Goal: Ask a question

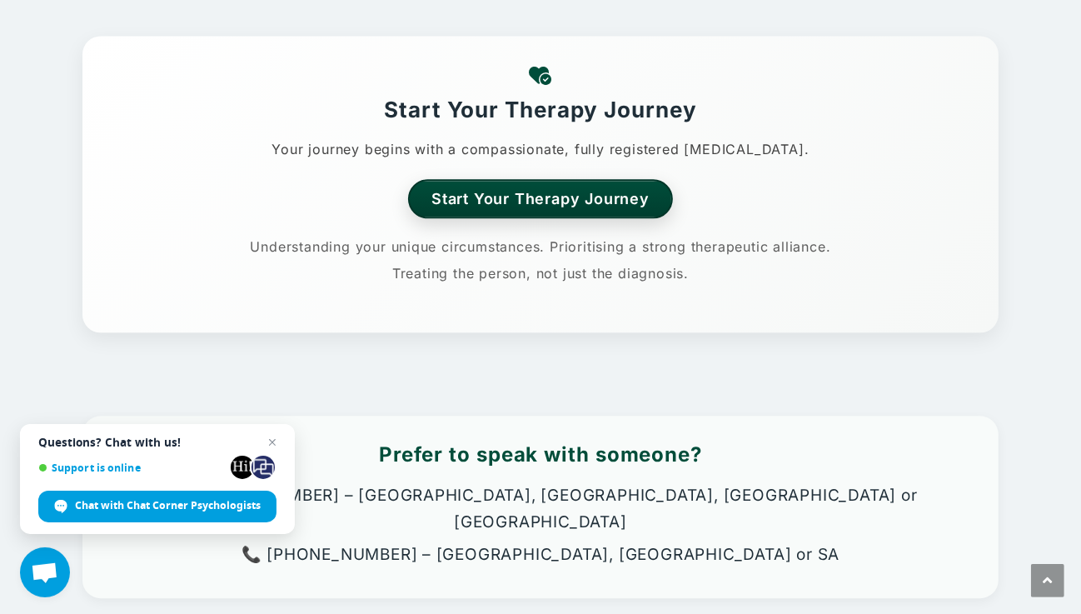
scroll to position [2830, 0]
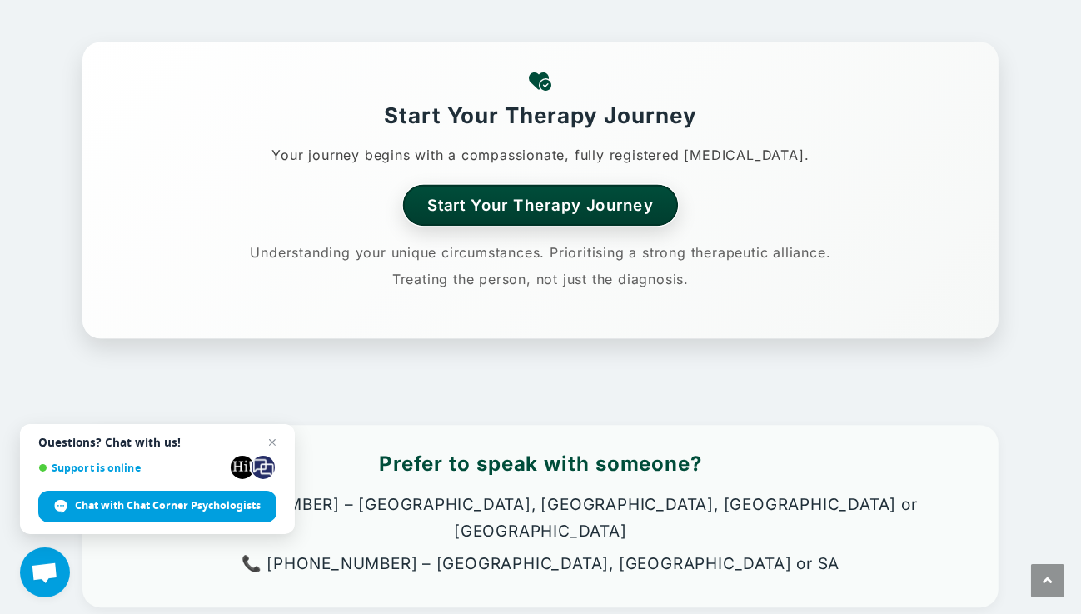
click at [521, 184] on link "Start Your Therapy Journey" at bounding box center [541, 204] width 276 height 41
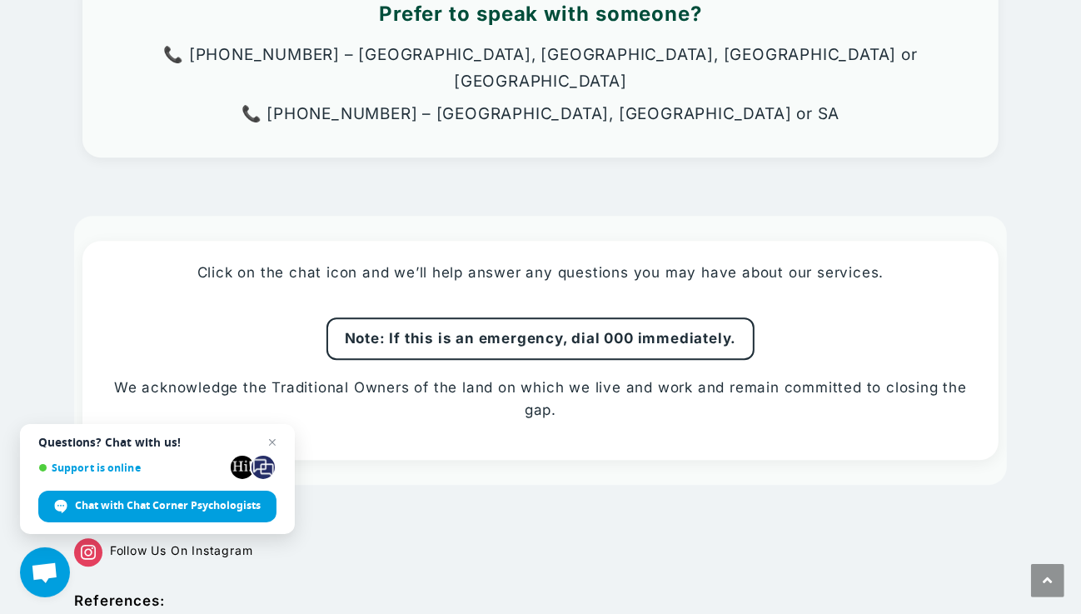
scroll to position [3318, 0]
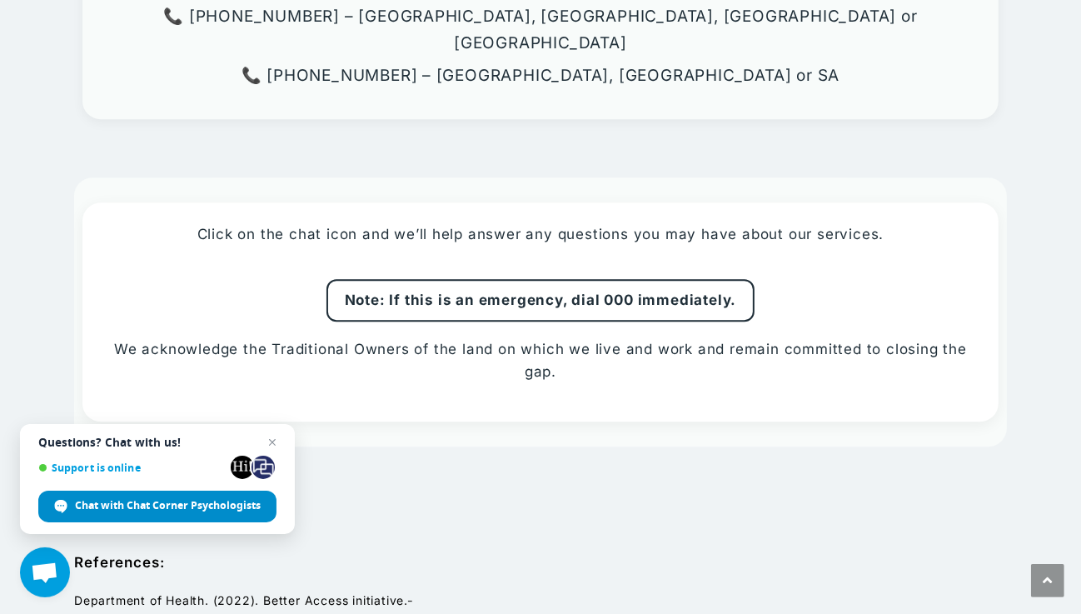
click at [186, 509] on span "Chat with Chat Corner Psychologists" at bounding box center [168, 505] width 186 height 15
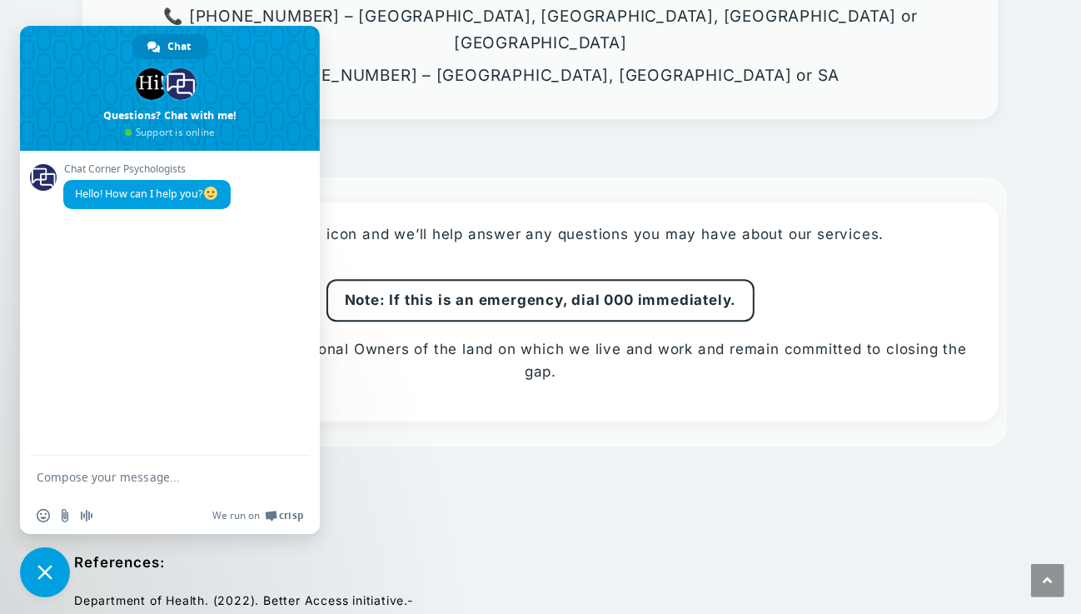
click at [137, 241] on div "Chat Corner Psychologists Hello! How can I help you?" at bounding box center [170, 303] width 300 height 305
click at [176, 198] on span "Hello! How can I help you?" at bounding box center [147, 193] width 144 height 14
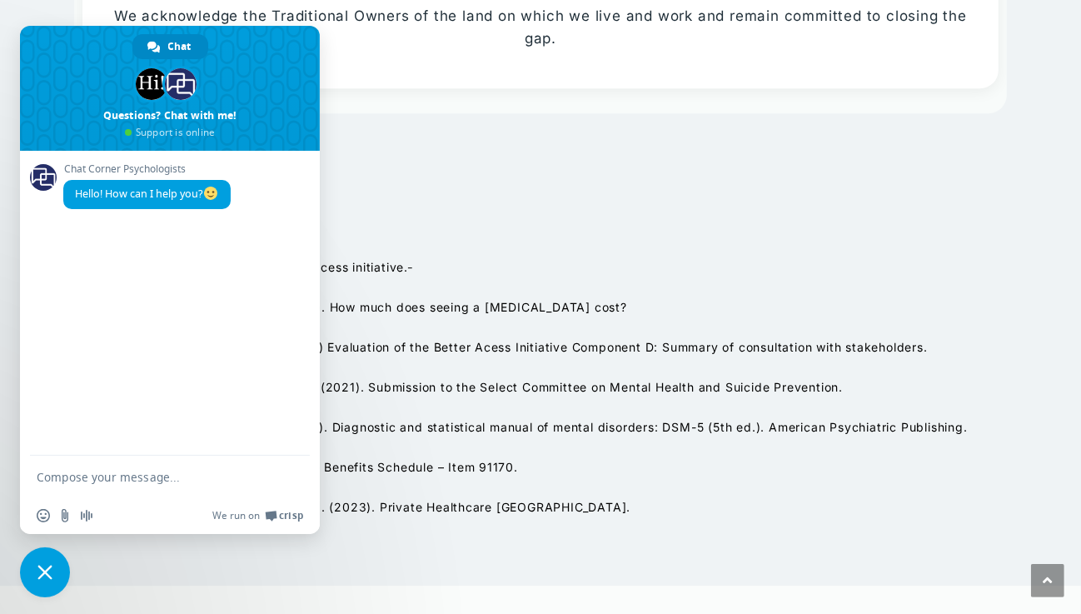
drag, startPoint x: 689, startPoint y: 174, endPoint x: 920, endPoint y: 676, distance: 552.4
drag, startPoint x: 123, startPoint y: 453, endPoint x: 122, endPoint y: 464, distance: 10.9
click at [123, 460] on div "Chat Corner Psychologists Hello! How can I help you? Send a file Insert an emoj…" at bounding box center [170, 342] width 300 height 383
click at [119, 473] on textarea "Compose your message..." at bounding box center [152, 477] width 230 height 15
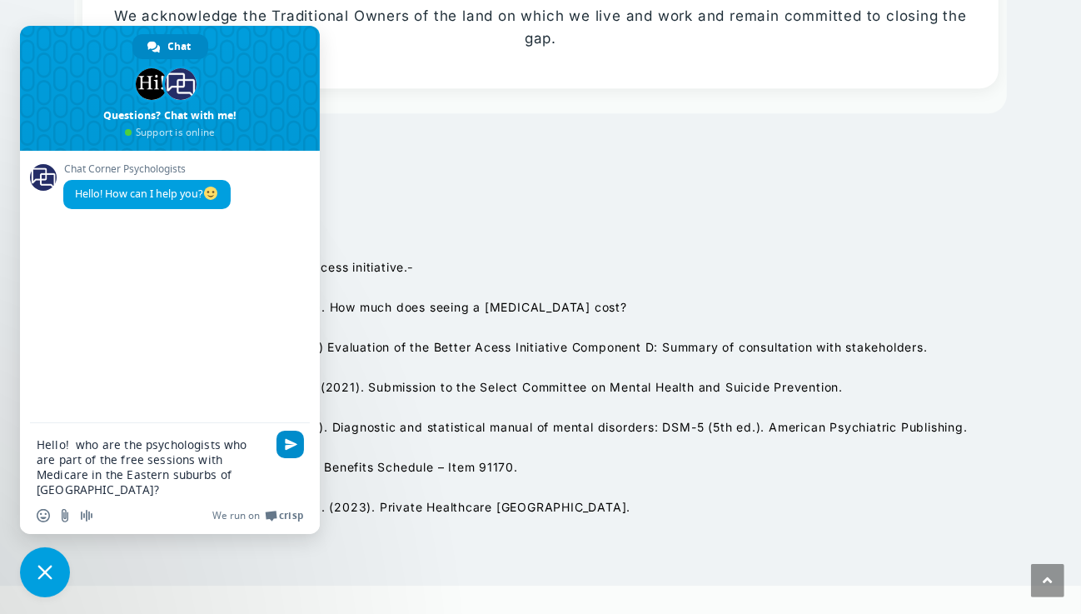
type textarea "Hello! who are the psychologists who are part of the free sessions with Medicar…"
click at [291, 446] on span "Send" at bounding box center [291, 444] width 12 height 12
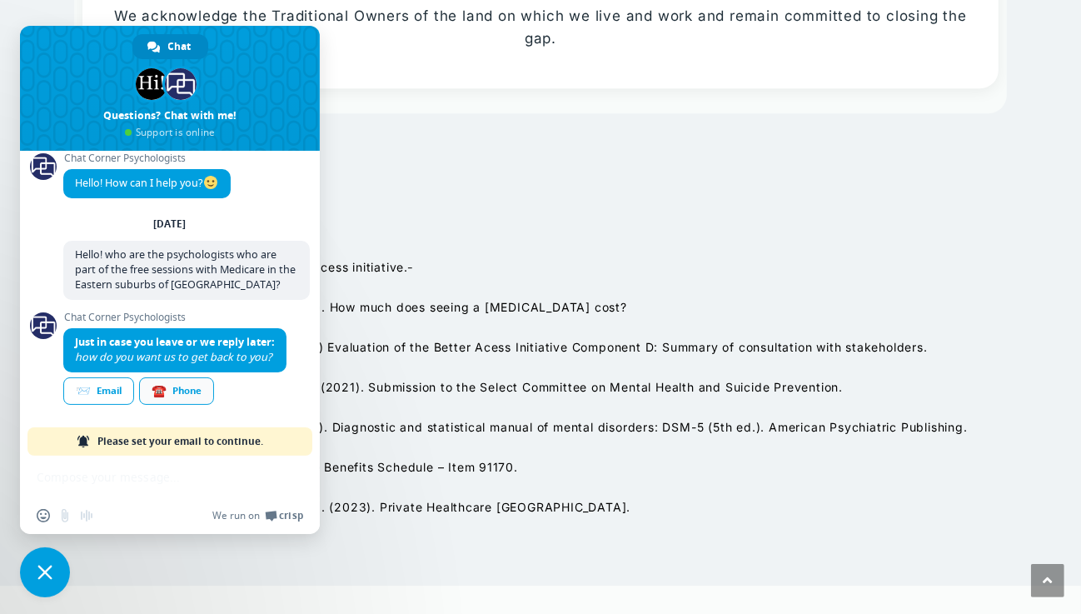
scroll to position [33, 0]
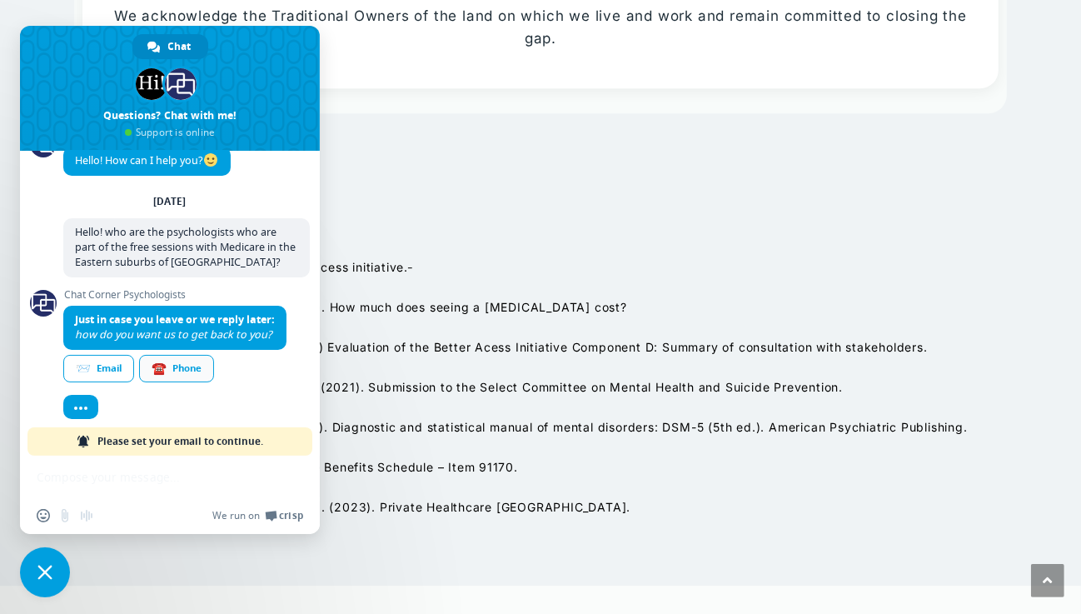
click at [193, 375] on div "☎️ Phone" at bounding box center [176, 368] width 75 height 27
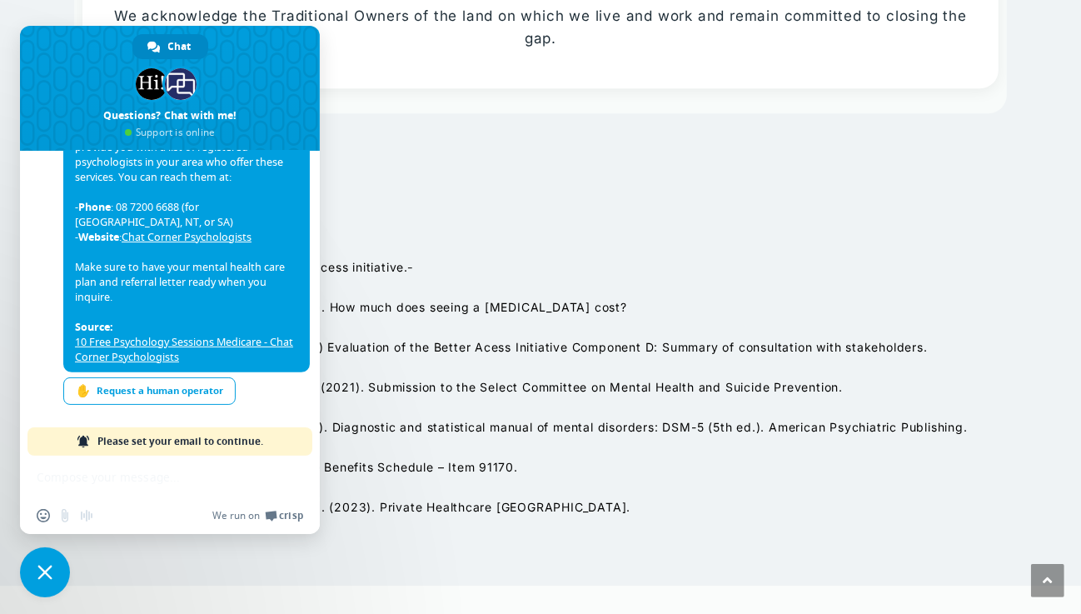
scroll to position [241, 0]
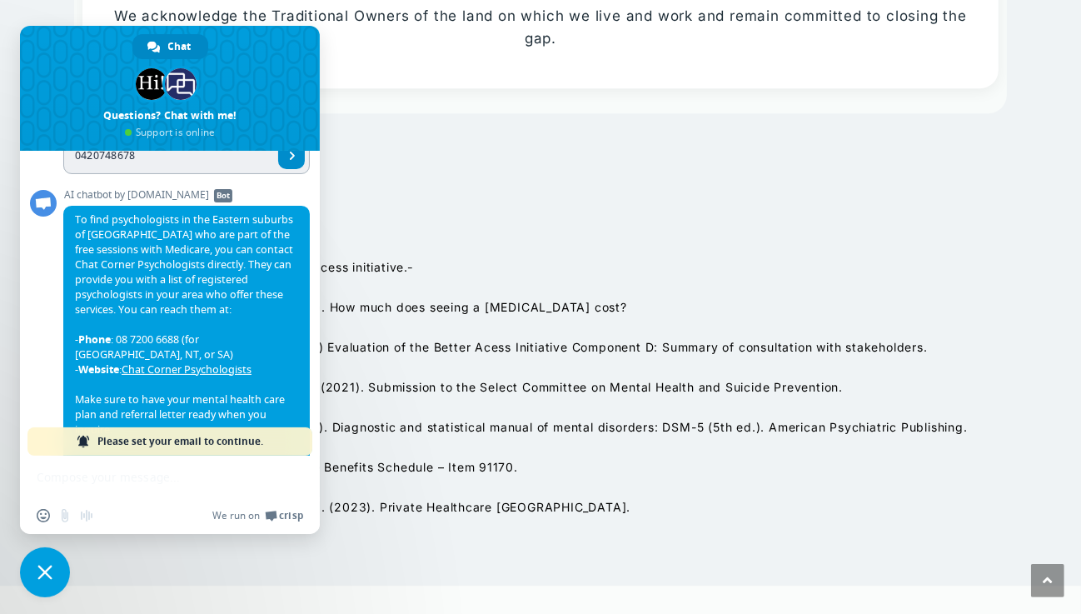
type input "0420748678"
click at [288, 163] on span "Send" at bounding box center [291, 155] width 27 height 27
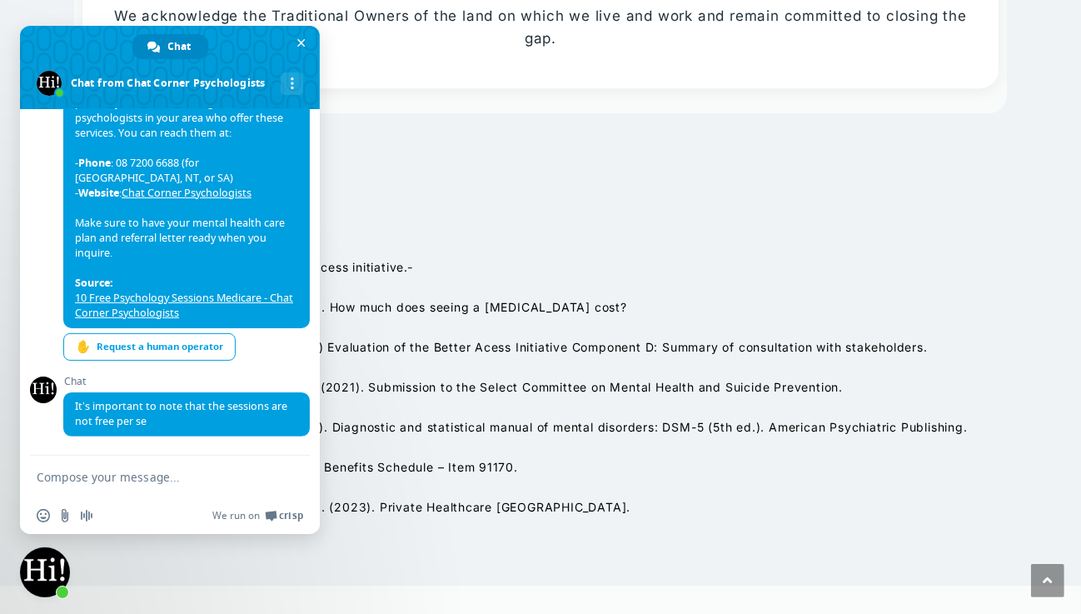
scroll to position [303, 0]
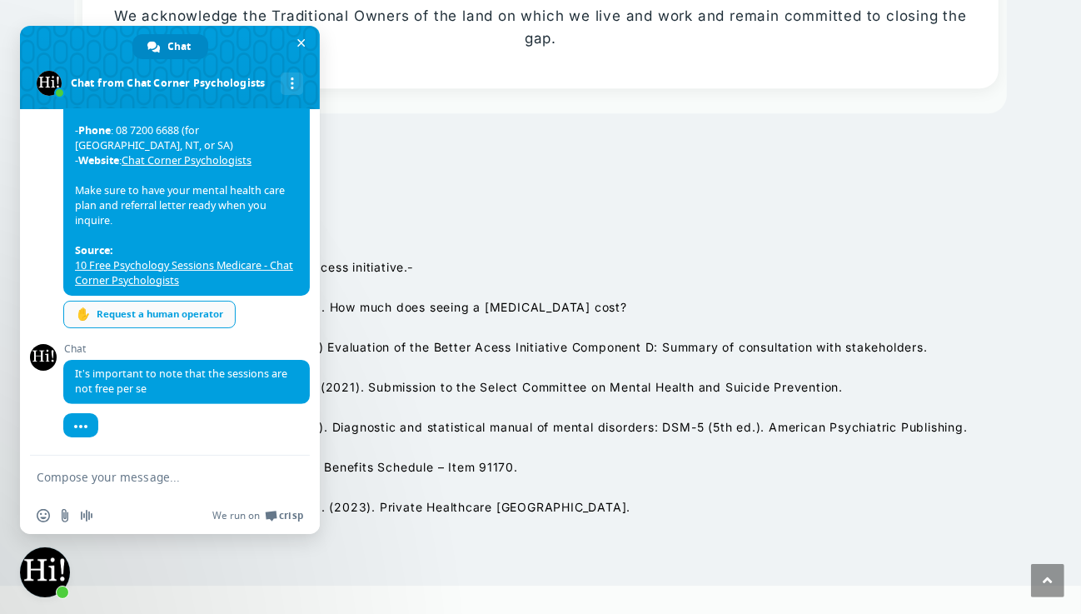
click at [171, 311] on div "✋ Request a human operator" at bounding box center [149, 314] width 172 height 27
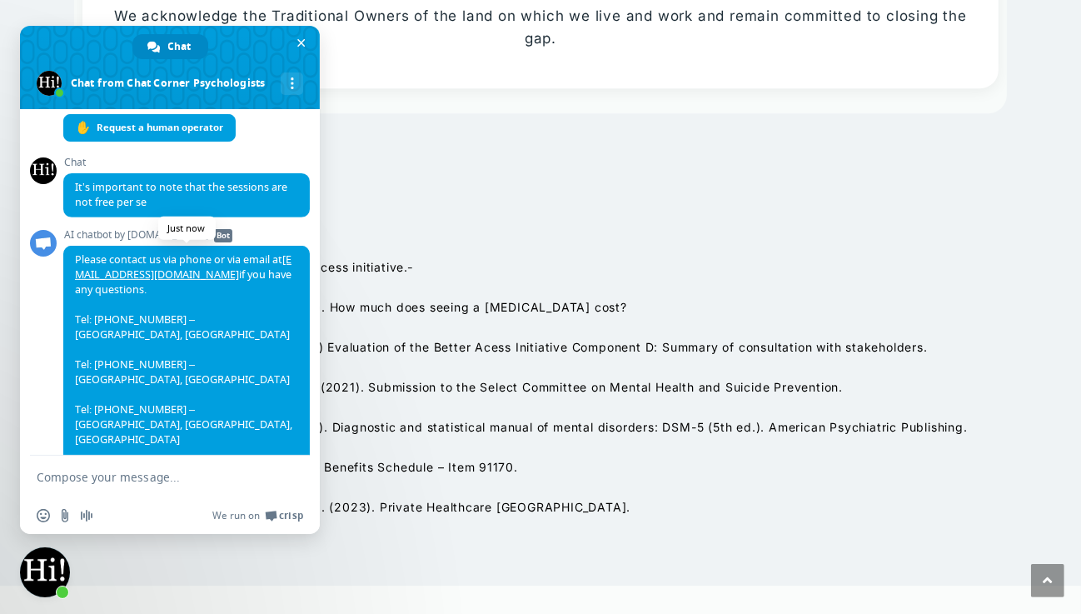
scroll to position [545, 0]
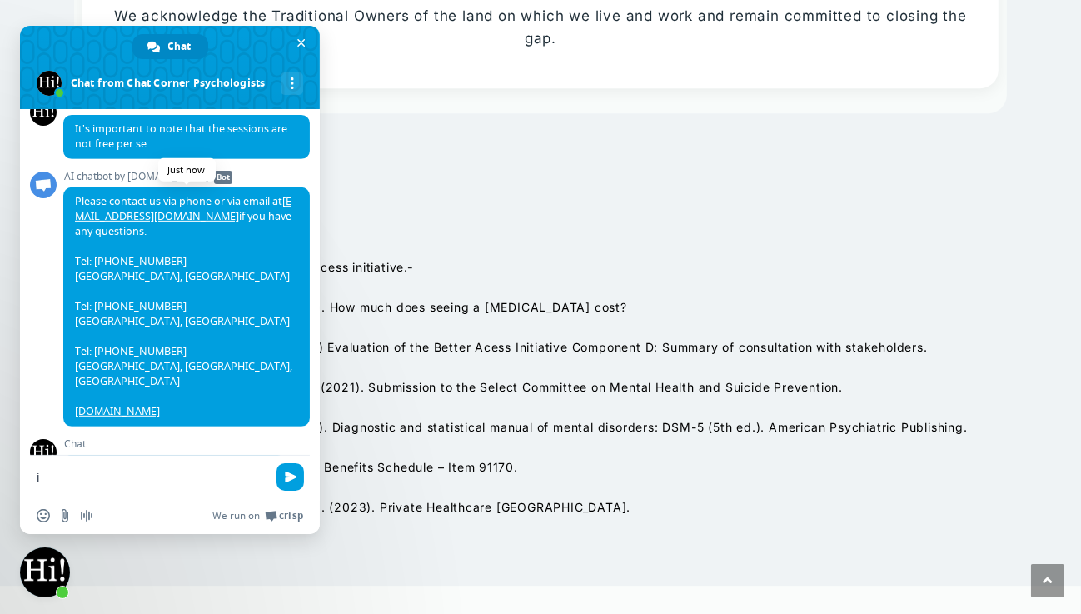
type textarea "i"
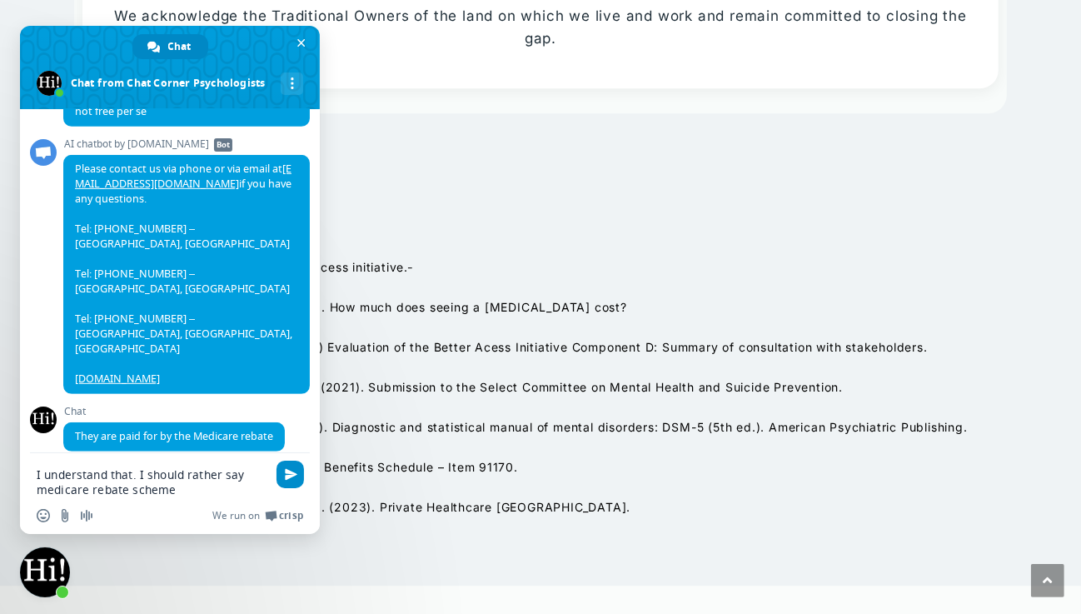
type textarea "I understand that. I should rather say medicare rebate scheme"
click at [295, 475] on span "Send" at bounding box center [291, 474] width 12 height 12
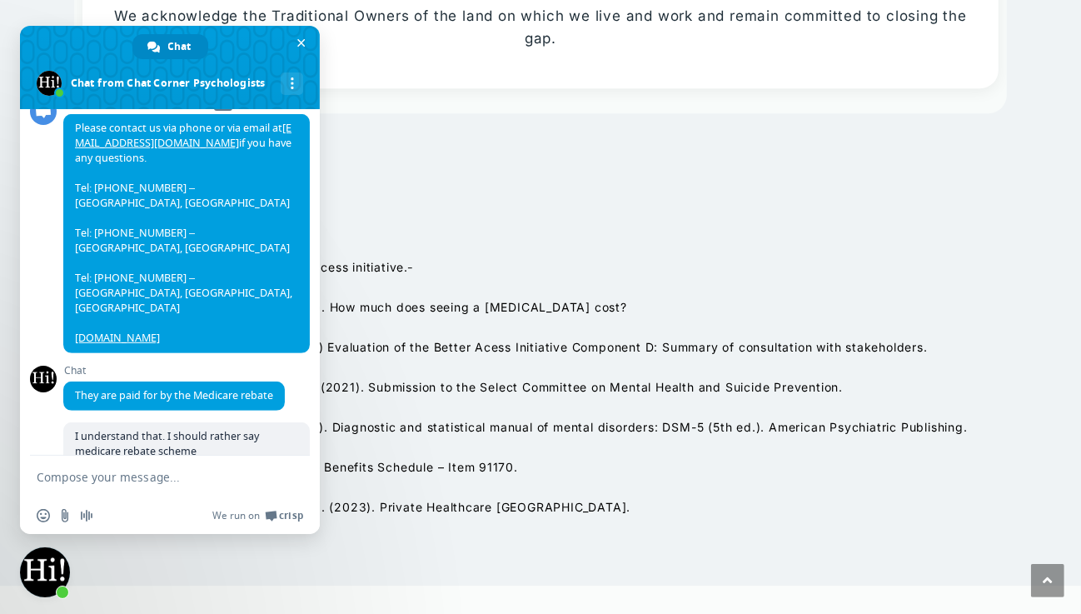
scroll to position [692, 0]
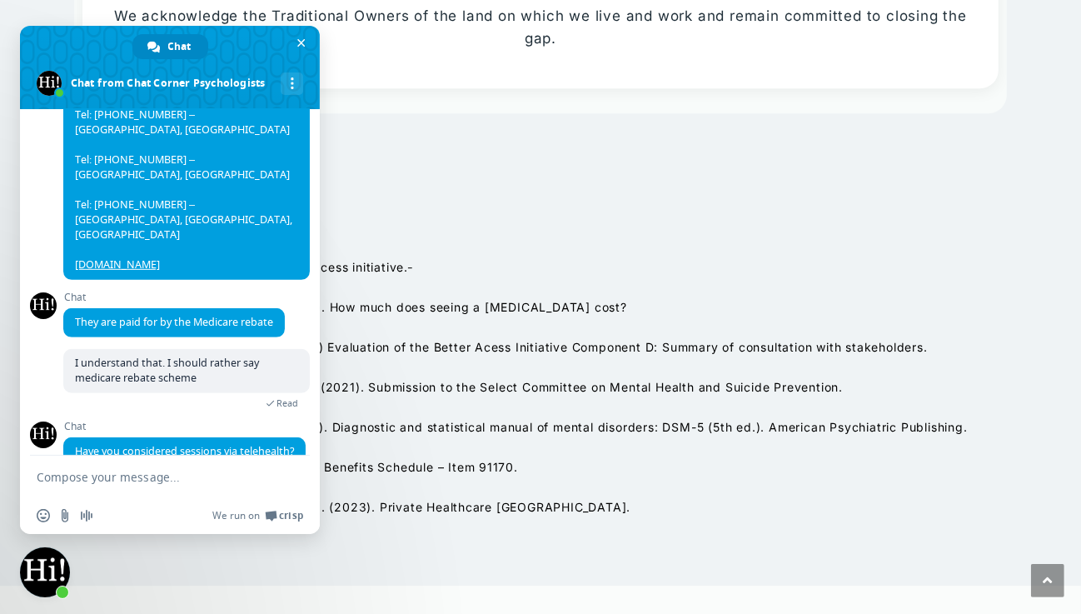
click at [176, 481] on textarea "Compose your message..." at bounding box center [152, 477] width 230 height 15
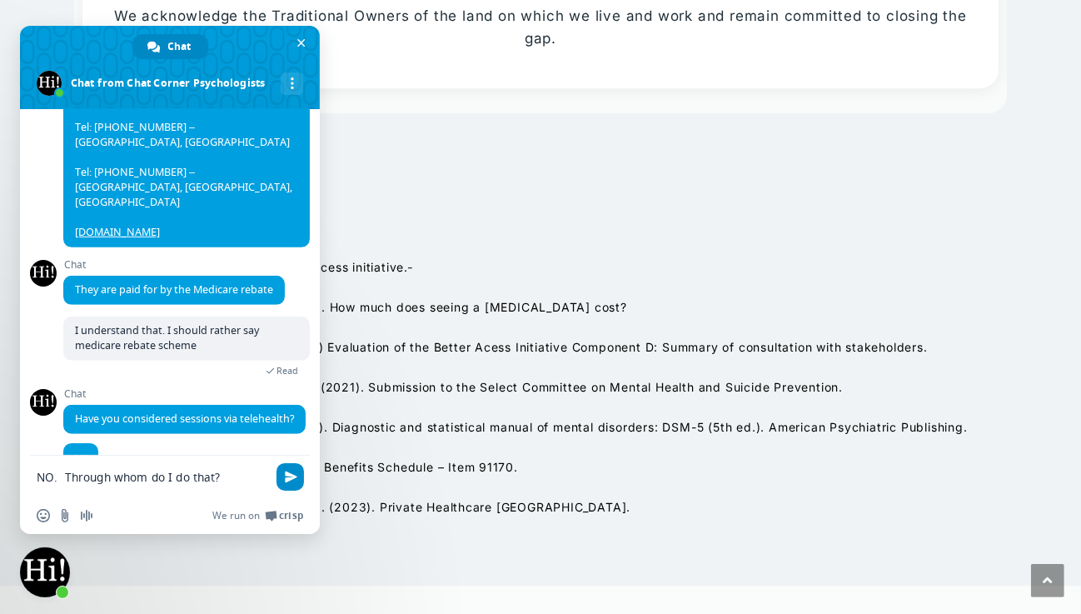
type textarea "NO. Through whom do I do that?"
click at [293, 469] on span "Send" at bounding box center [289, 476] width 27 height 27
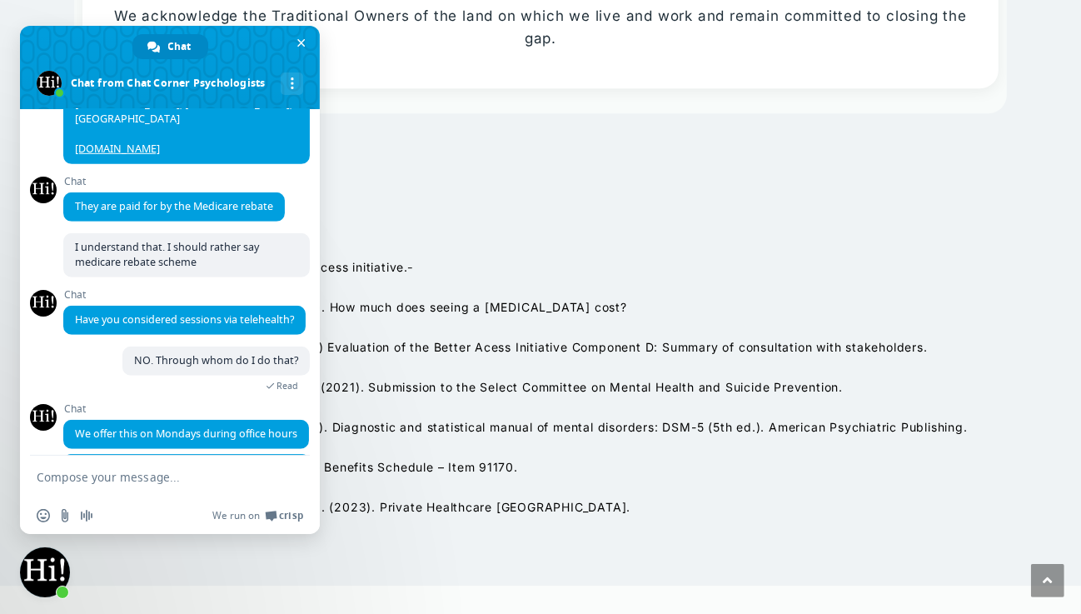
scroll to position [857, 0]
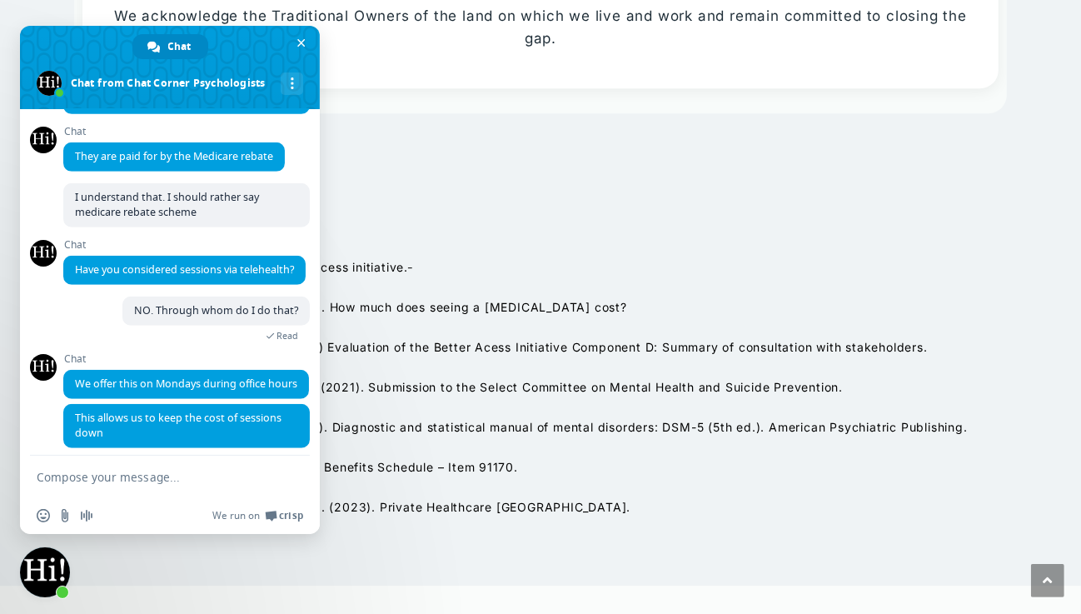
click at [58, 482] on textarea "Compose your message..." at bounding box center [152, 477] width 230 height 15
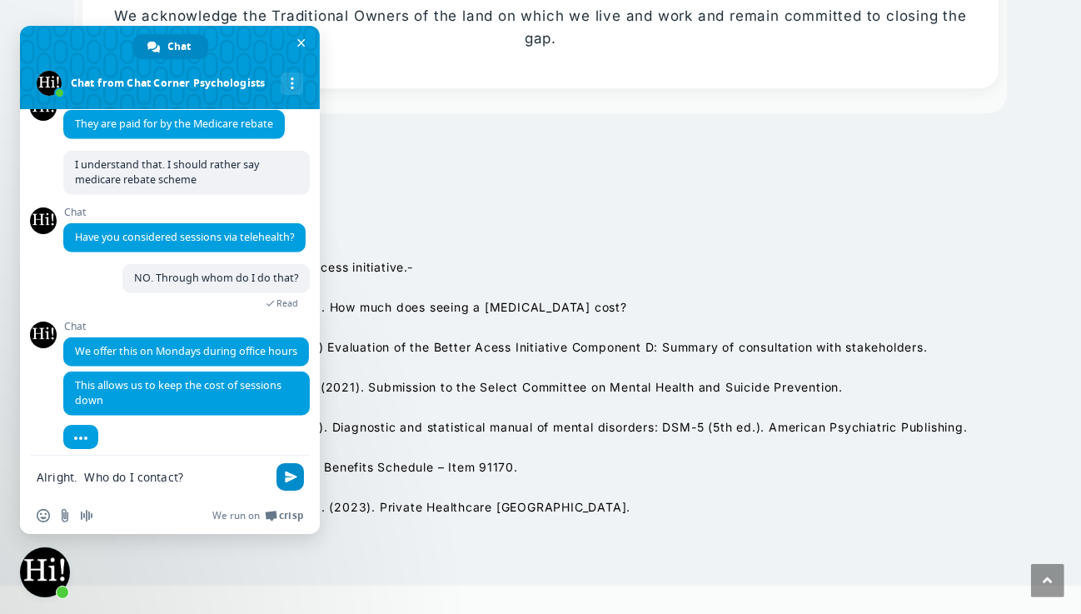
type textarea "Alright. Who do I contact?"
click at [296, 477] on span "Send" at bounding box center [291, 476] width 12 height 12
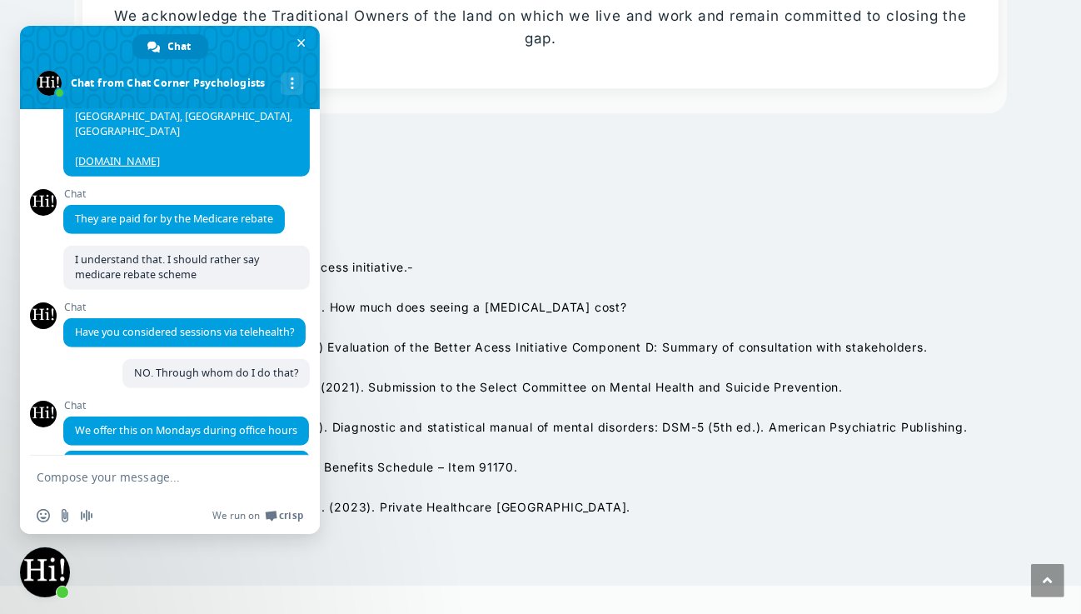
scroll to position [1128, 0]
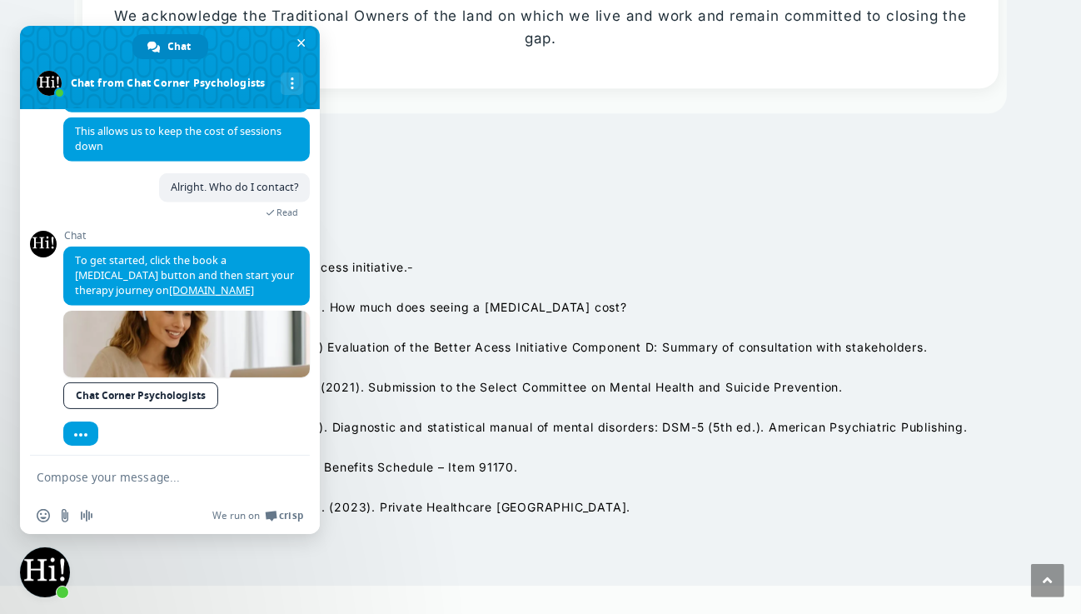
click at [104, 473] on textarea "Compose your message..." at bounding box center [152, 477] width 230 height 15
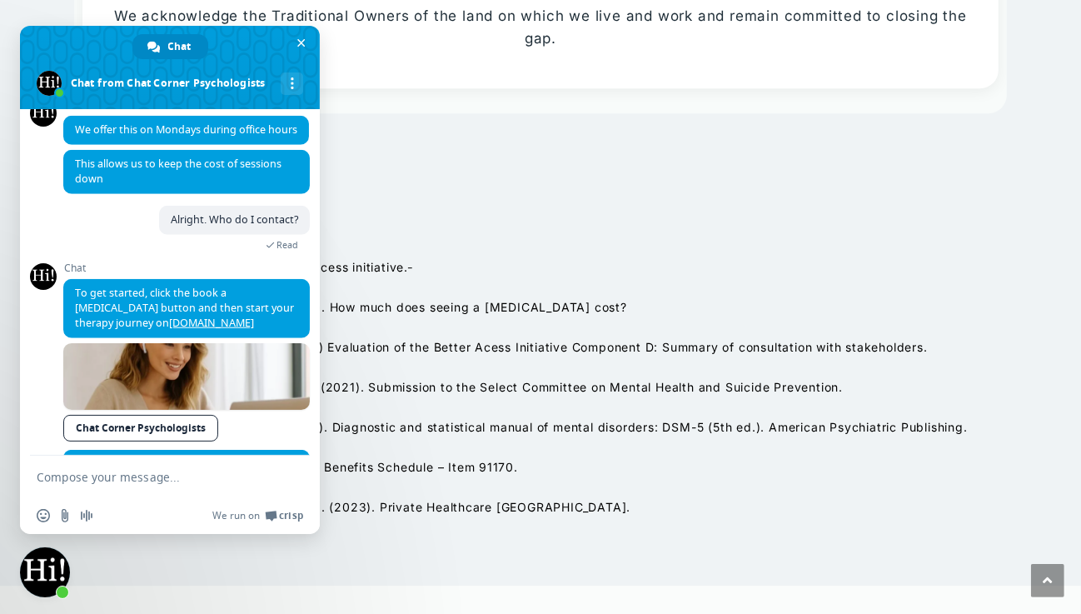
scroll to position [1146, 0]
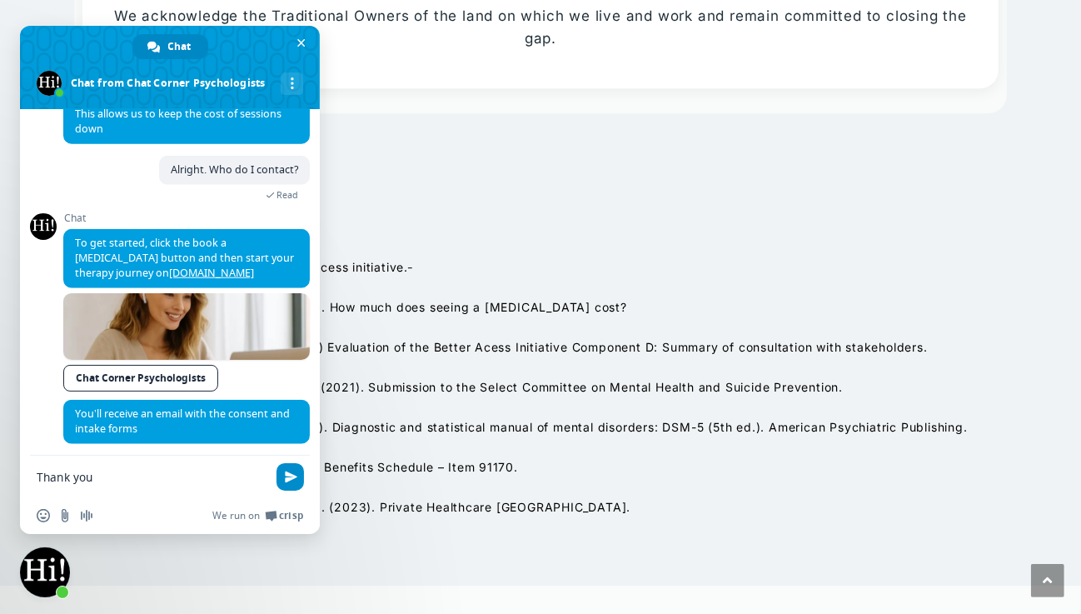
type textarea "Thank you"
click at [289, 485] on span "Send" at bounding box center [289, 476] width 27 height 27
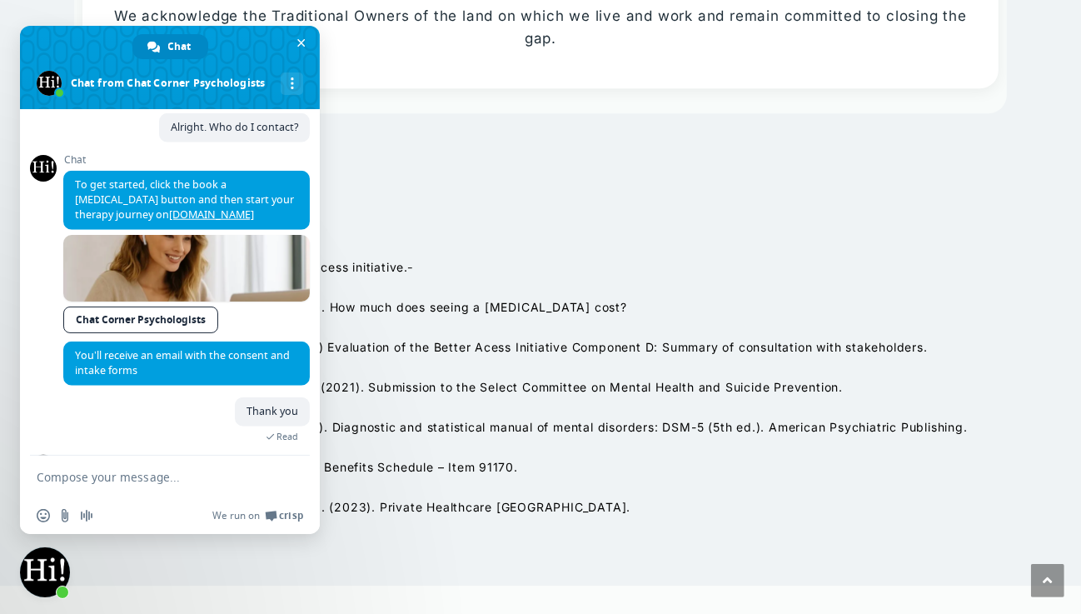
scroll to position [1246, 0]
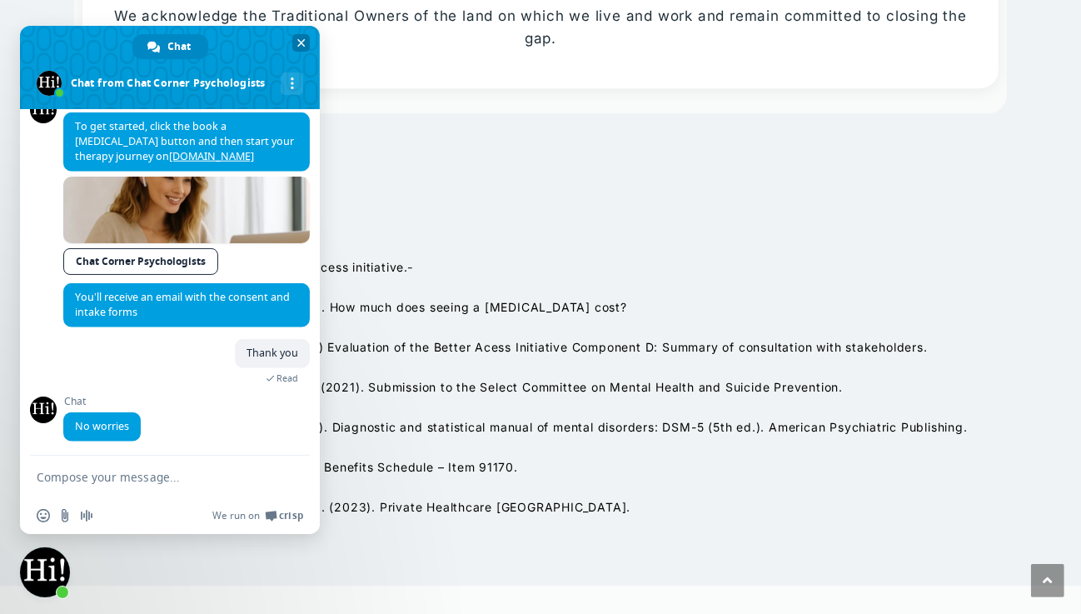
click at [301, 42] on span "Close chat" at bounding box center [301, 43] width 8 height 8
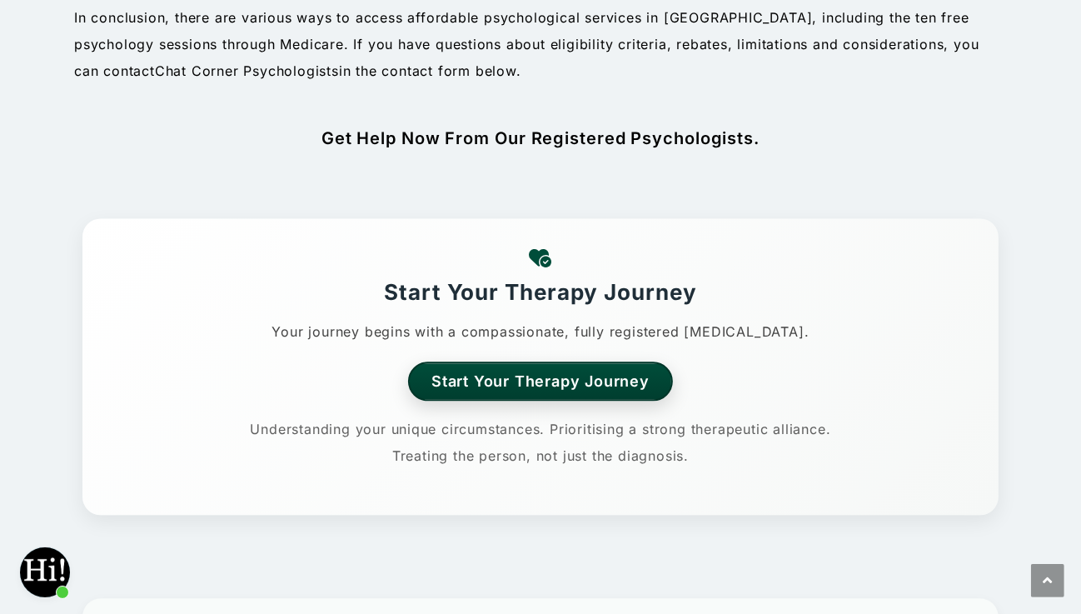
scroll to position [2819, 0]
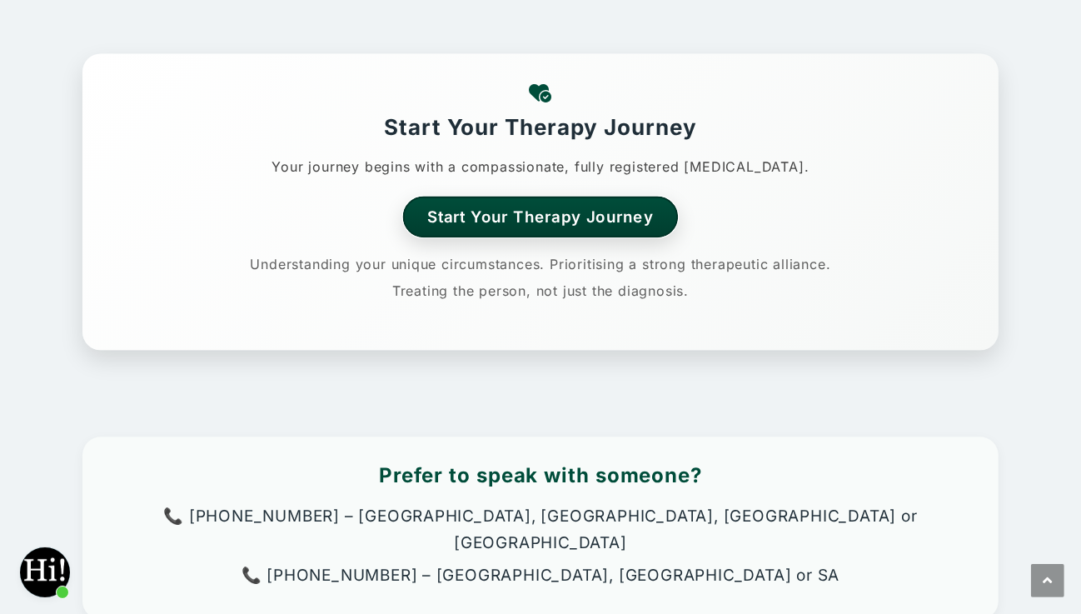
click at [483, 196] on link "Start Your Therapy Journey" at bounding box center [541, 216] width 276 height 41
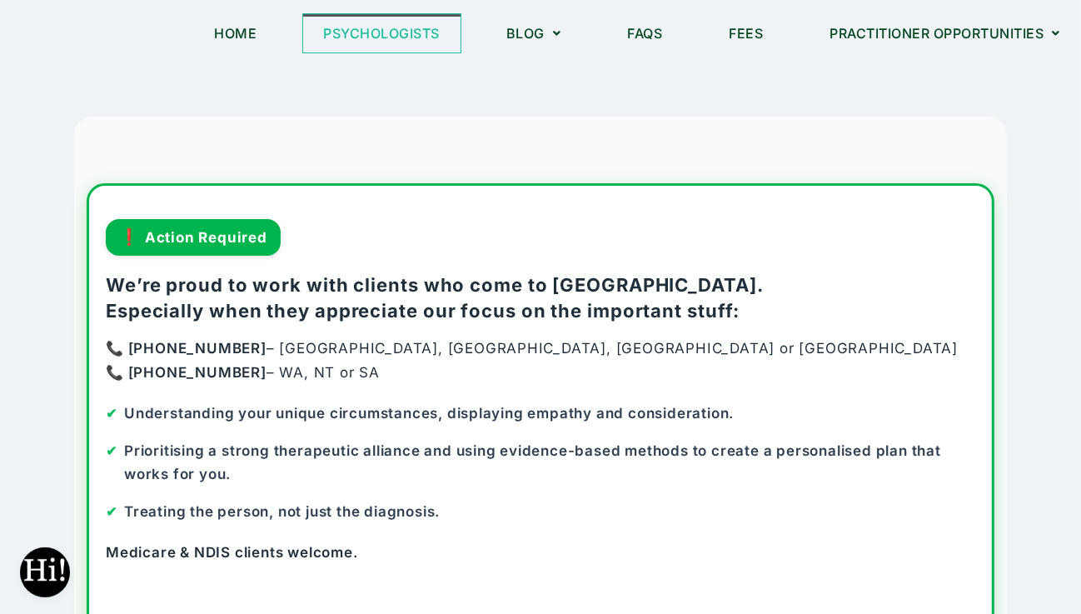
click at [387, 36] on link "Psychologists" at bounding box center [382, 33] width 158 height 38
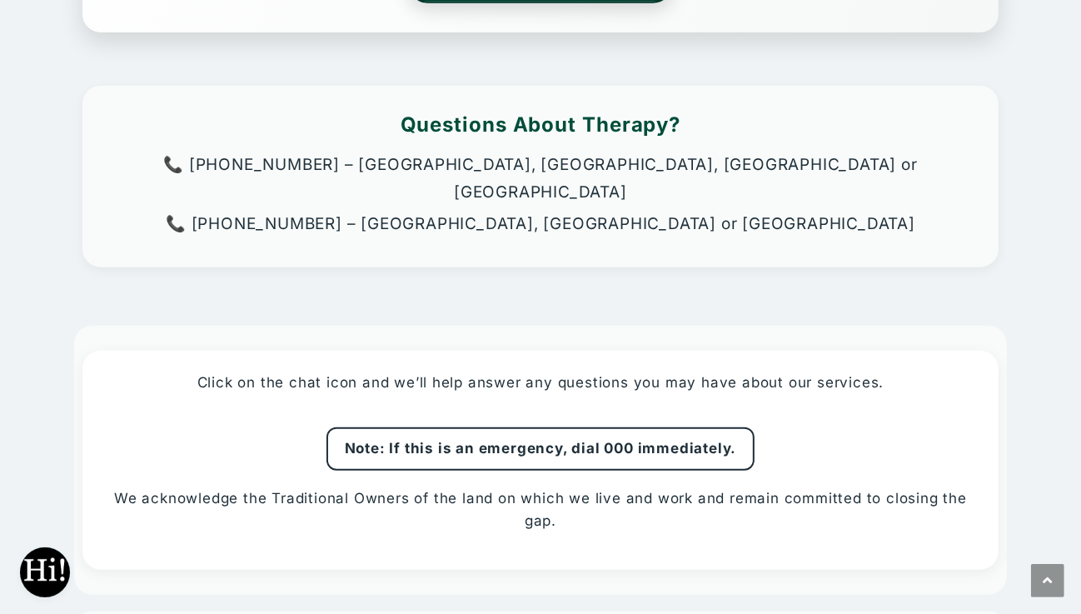
scroll to position [894, 0]
